Goal: Use online tool/utility: Utilize a website feature to perform a specific function

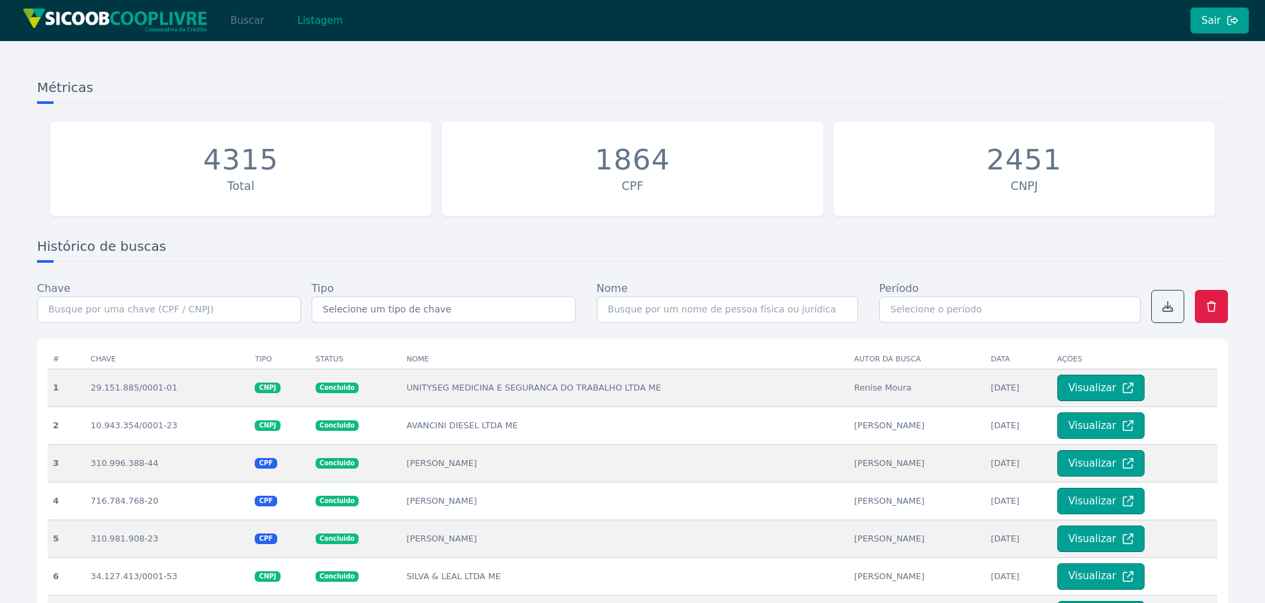
click at [244, 22] on button "Buscar" at bounding box center [247, 20] width 56 height 26
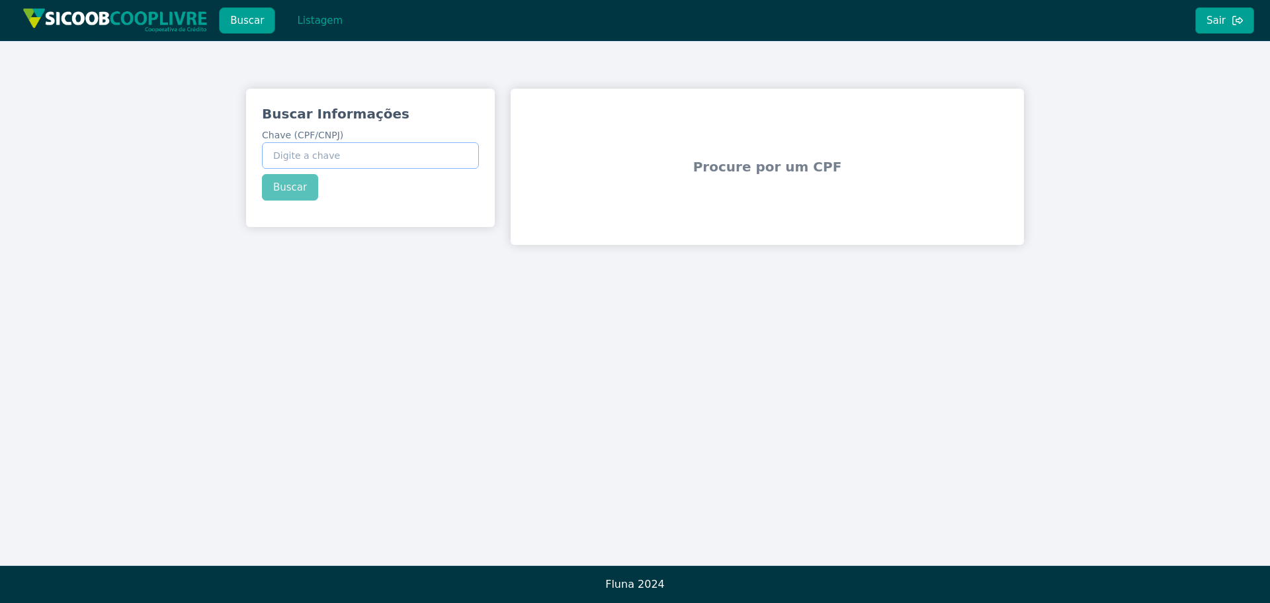
click at [321, 149] on input "Chave (CPF/CNPJ)" at bounding box center [370, 155] width 217 height 26
paste input "065.282.208-83"
type input "065.282.208-83"
click at [293, 189] on div "Buscar Informações Chave (CPF/CNPJ) 065.282.208-83 Buscar" at bounding box center [370, 153] width 249 height 128
click at [293, 189] on button "Buscar" at bounding box center [290, 187] width 56 height 26
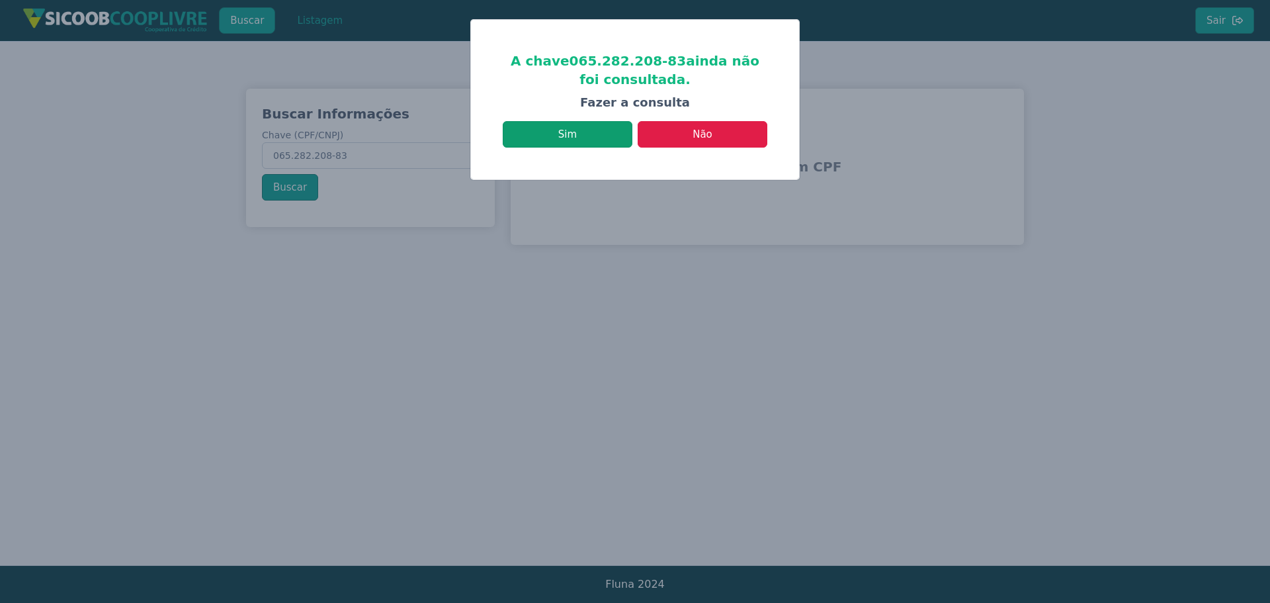
click at [585, 128] on button "Sim" at bounding box center [568, 134] width 130 height 26
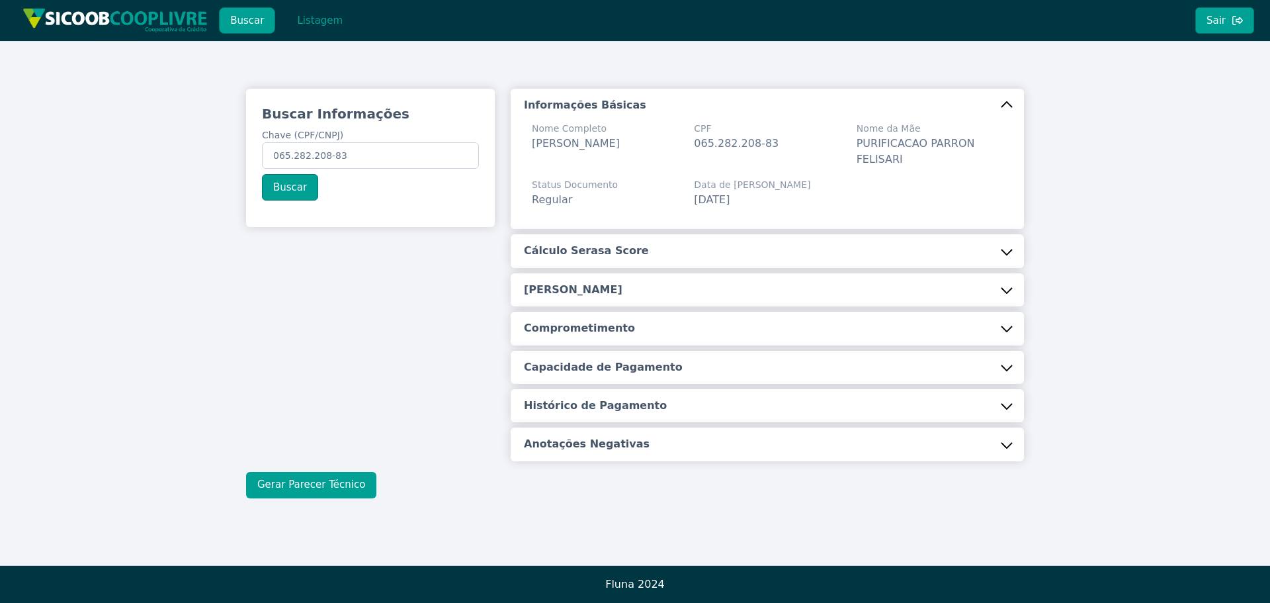
click at [339, 486] on button "Gerar Parecer Técnico" at bounding box center [311, 485] width 130 height 26
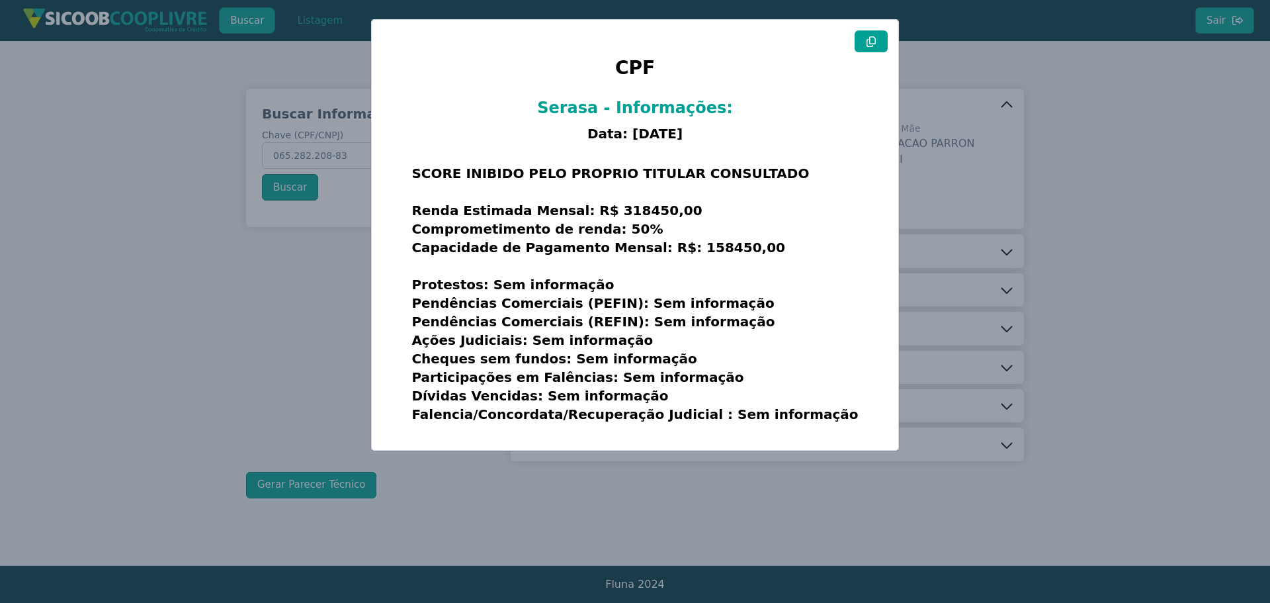
click at [871, 50] on button at bounding box center [871, 41] width 33 height 22
